Goal: Task Accomplishment & Management: Manage account settings

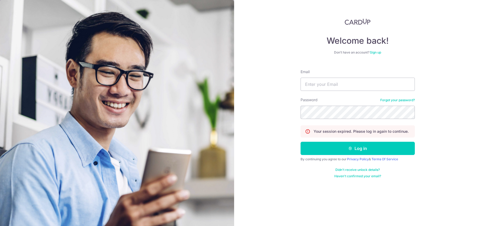
type input "[EMAIL_ADDRESS][DOMAIN_NAME]"
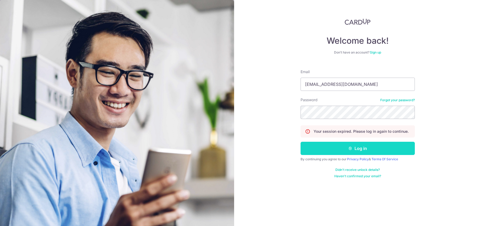
click at [344, 147] on button "Log in" at bounding box center [357, 148] width 114 height 13
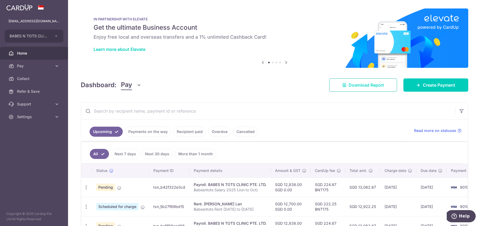
click at [349, 87] on span "Download Report" at bounding box center [365, 85] width 35 height 6
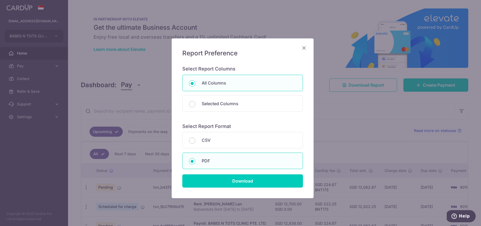
click at [301, 47] on icon "Close" at bounding box center [304, 48] width 6 height 7
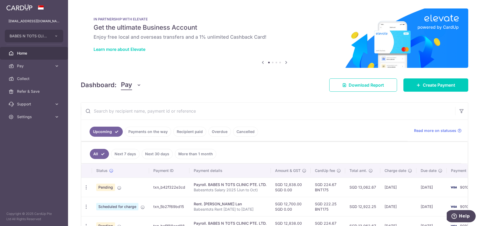
click at [199, 133] on link "Recipient paid" at bounding box center [189, 132] width 33 height 10
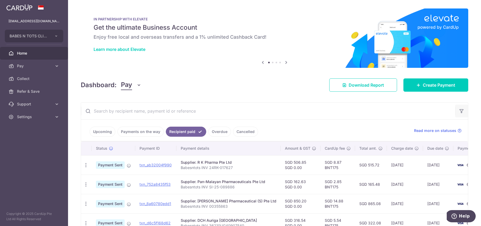
click at [458, 110] on icon "button" at bounding box center [460, 111] width 5 height 5
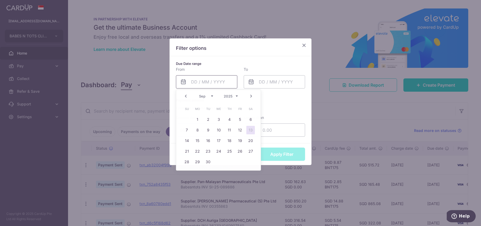
click at [221, 84] on input "text" at bounding box center [206, 81] width 61 height 13
click at [186, 96] on link "Prev" at bounding box center [185, 96] width 6 height 6
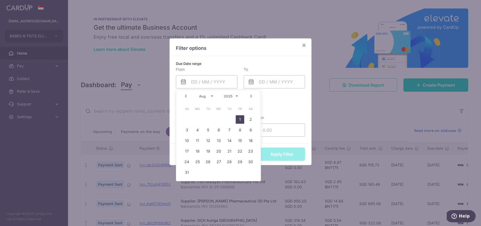
click at [239, 119] on link "1" at bounding box center [239, 119] width 8 height 8
type input "01/08/2025"
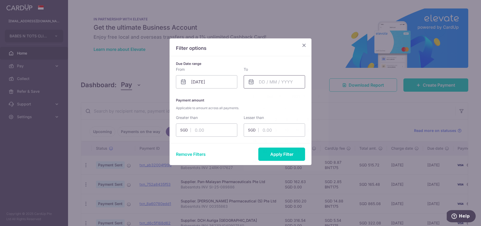
click at [261, 83] on input "text" at bounding box center [273, 81] width 61 height 13
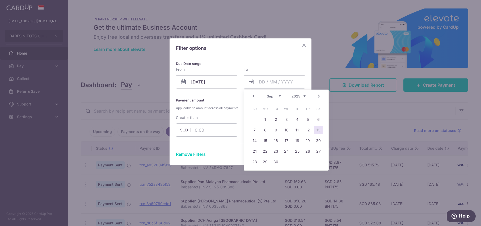
click at [253, 96] on link "Prev" at bounding box center [253, 96] width 6 height 6
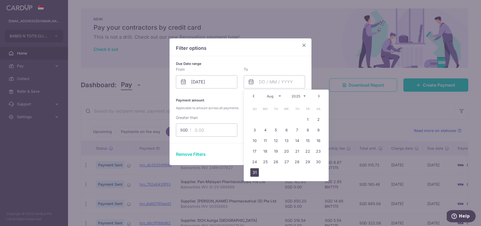
click at [252, 171] on link "31" at bounding box center [254, 173] width 8 height 8
type input "31/08/2025"
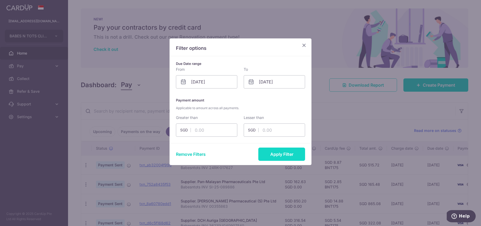
click at [268, 158] on button "Apply Filter" at bounding box center [281, 154] width 47 height 13
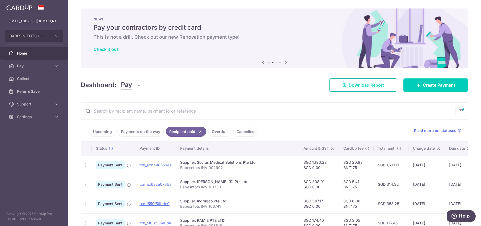
click at [357, 85] on span "Download Report" at bounding box center [365, 85] width 35 height 6
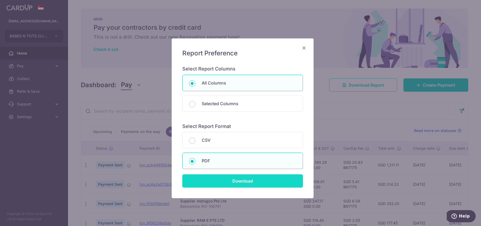
click at [278, 185] on input "Download" at bounding box center [242, 181] width 121 height 13
